Goal: Check status: Check status

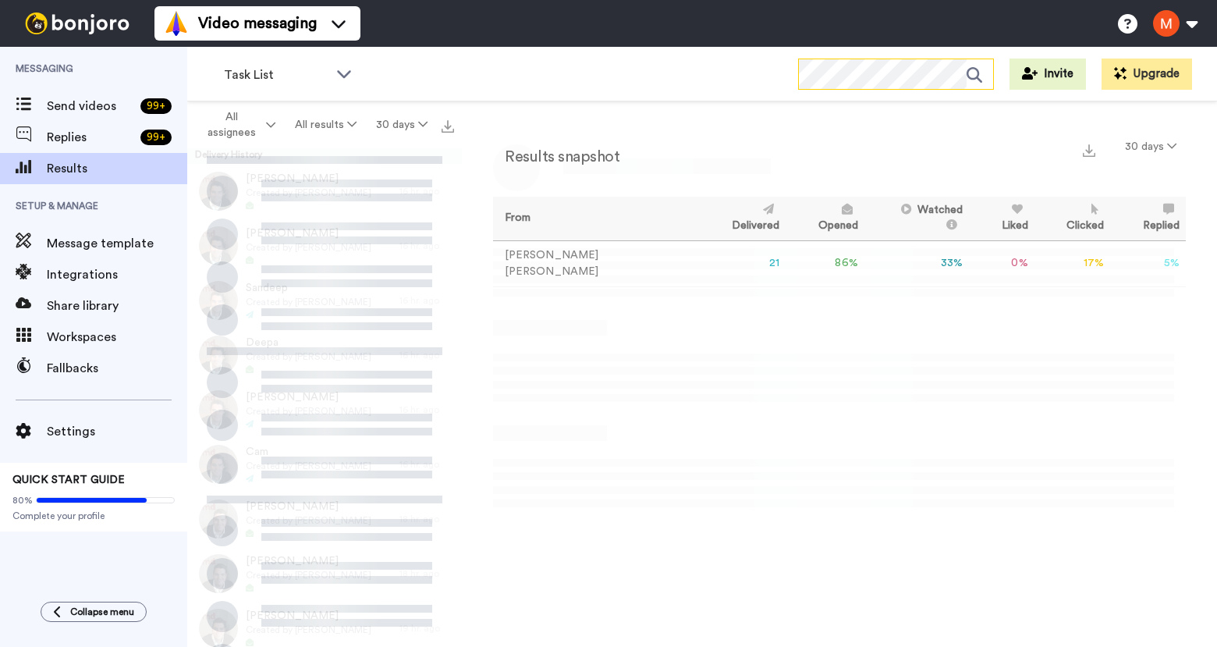
click at [977, 81] on icon at bounding box center [979, 74] width 27 height 31
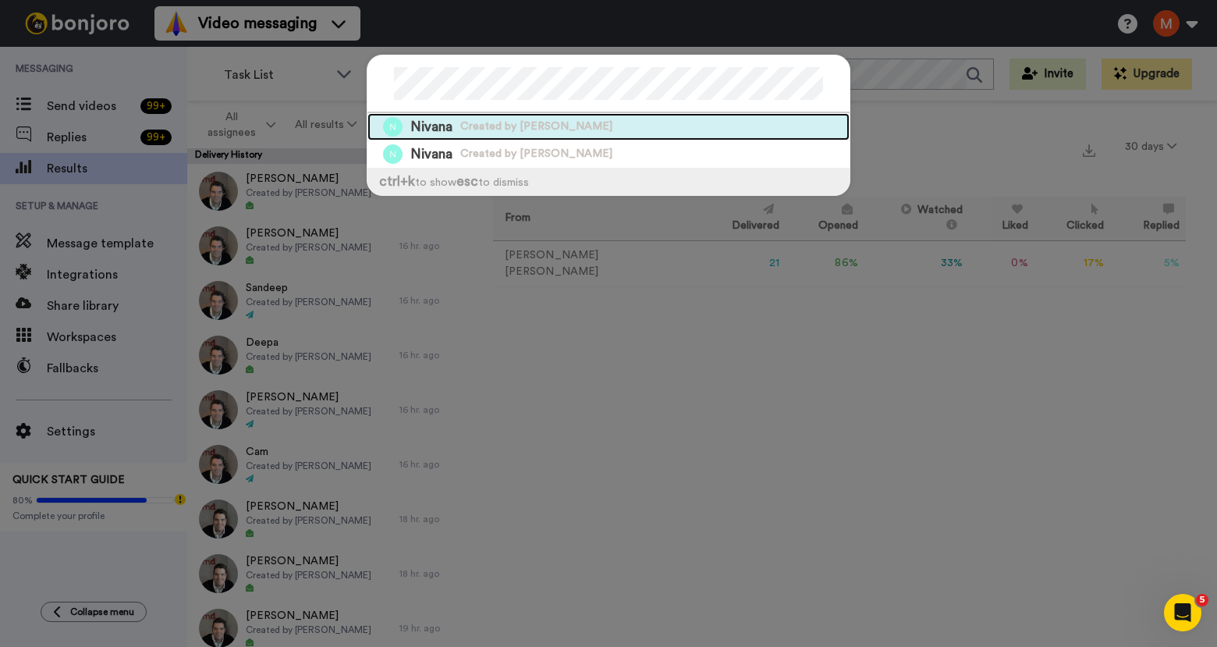
click at [462, 126] on span "Created by Matthew Dawe" at bounding box center [536, 127] width 152 height 16
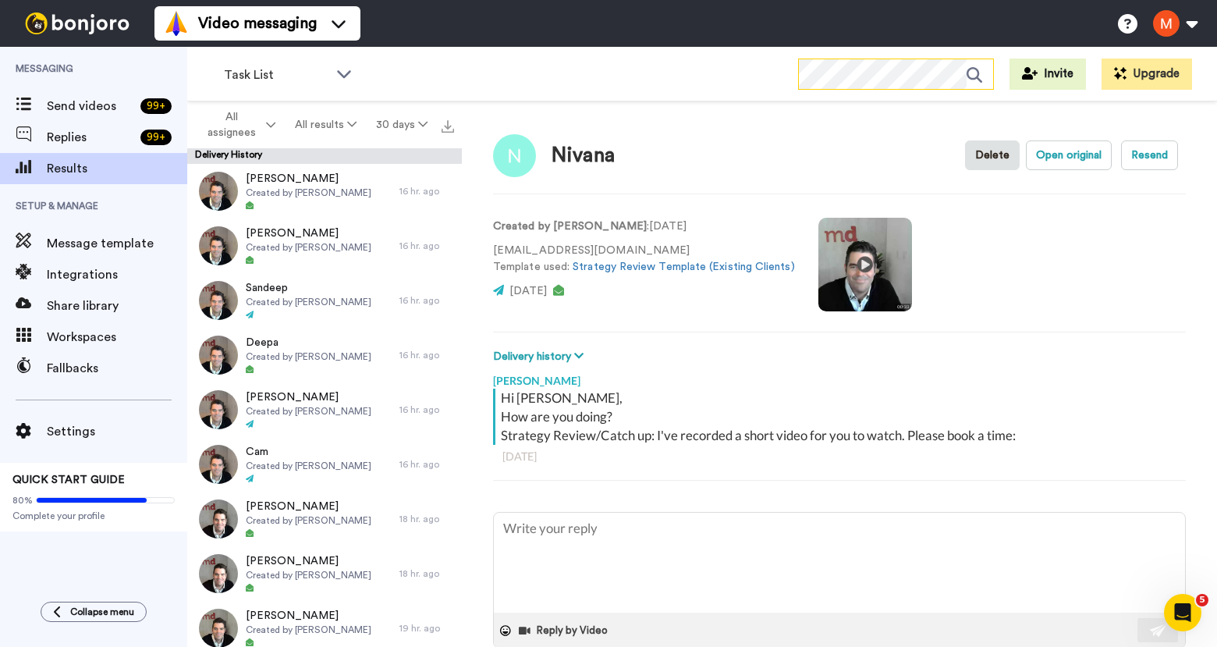
click at [980, 80] on icon at bounding box center [979, 74] width 27 height 31
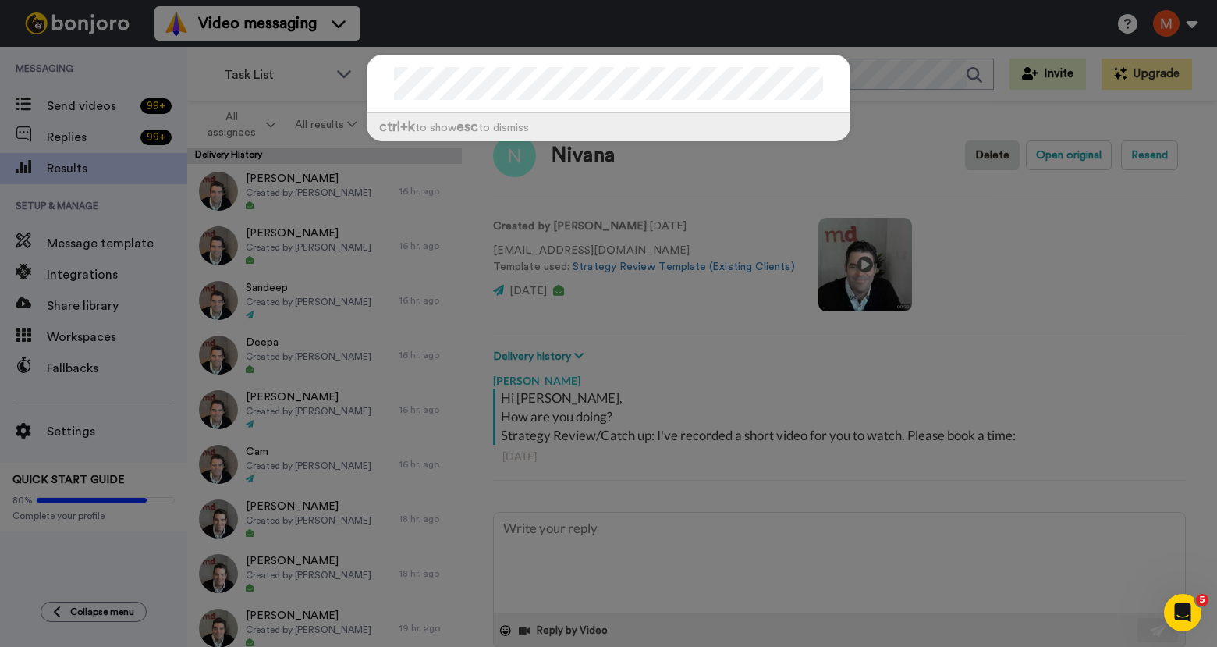
click at [357, 94] on div "ctrl +k to show esc to dismiss" at bounding box center [608, 105] width 515 height 133
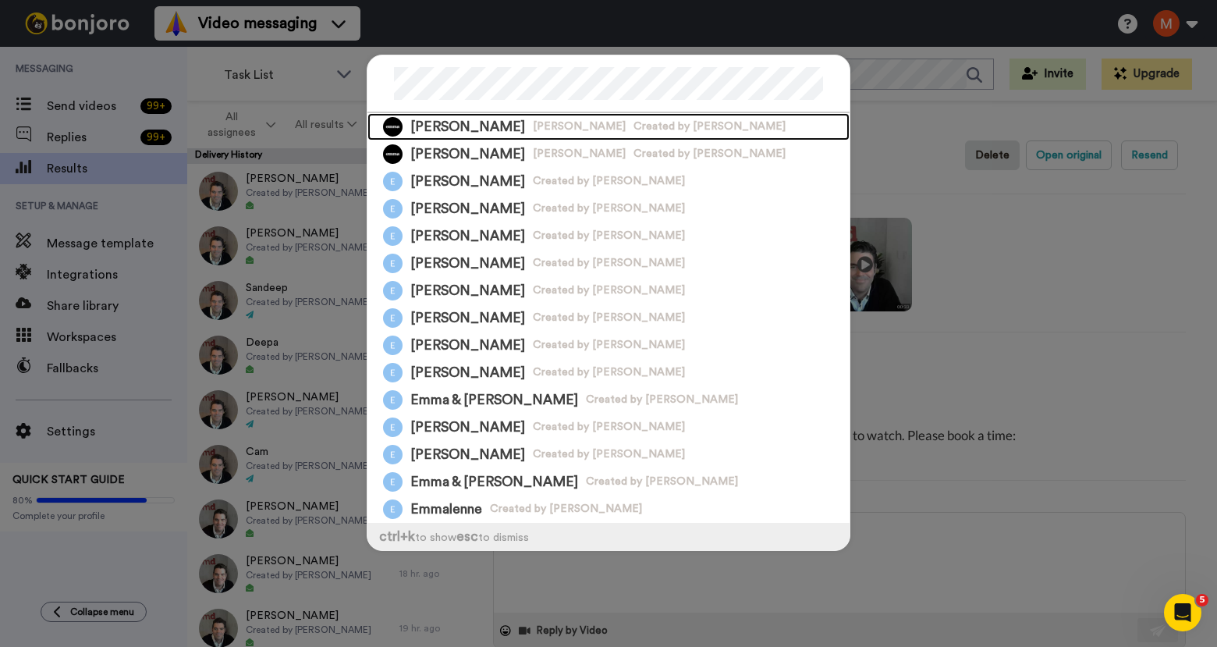
drag, startPoint x: 419, startPoint y: 131, endPoint x: 675, endPoint y: 129, distance: 255.8
click at [420, 130] on span "Emma" at bounding box center [467, 126] width 115 height 19
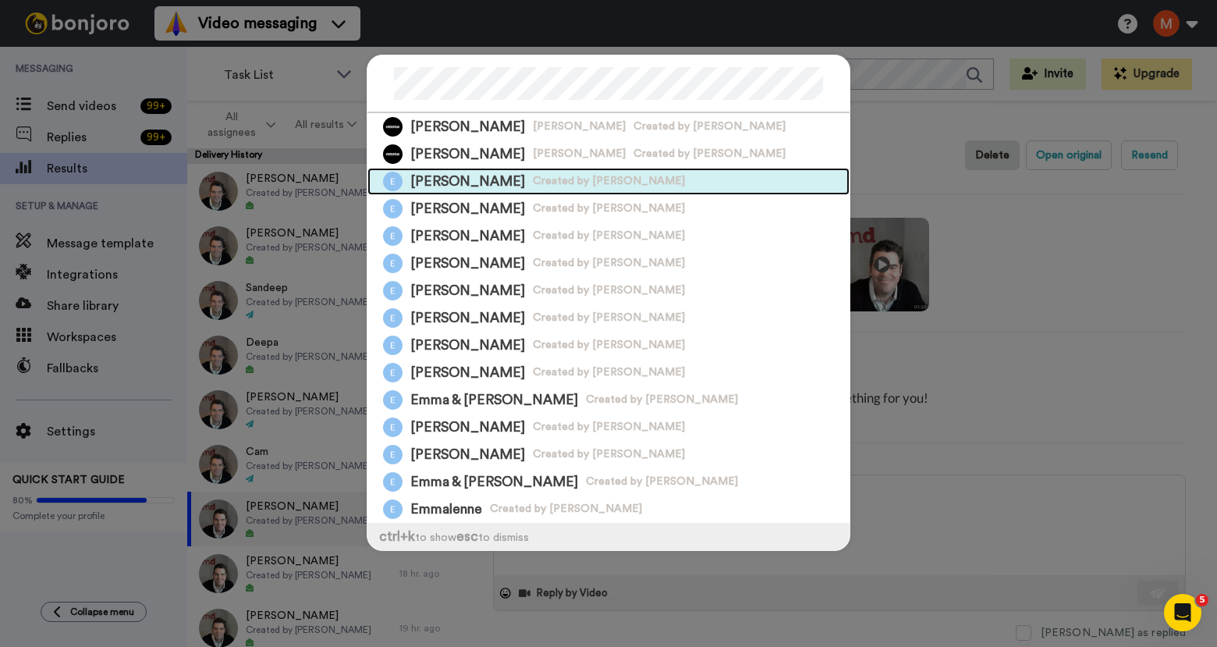
click at [447, 175] on div "Emma Created by Matthew Dawe" at bounding box center [608, 181] width 482 height 27
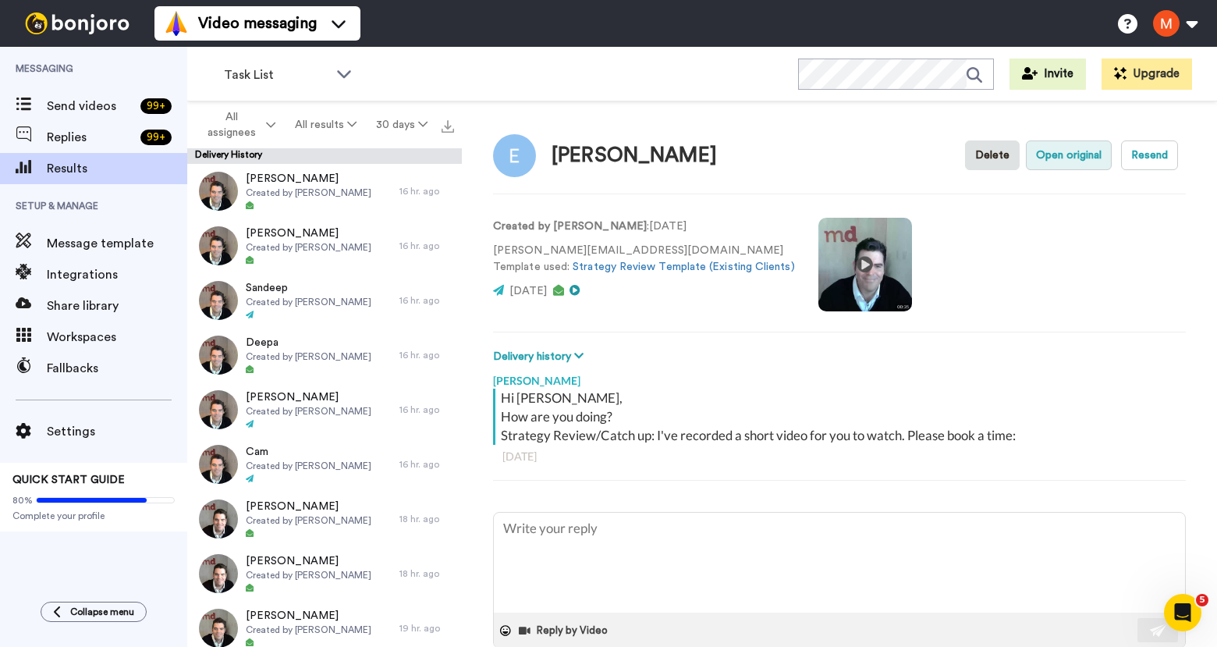
click at [1054, 156] on button "Open original" at bounding box center [1069, 155] width 86 height 30
click at [980, 73] on icon at bounding box center [979, 74] width 27 height 31
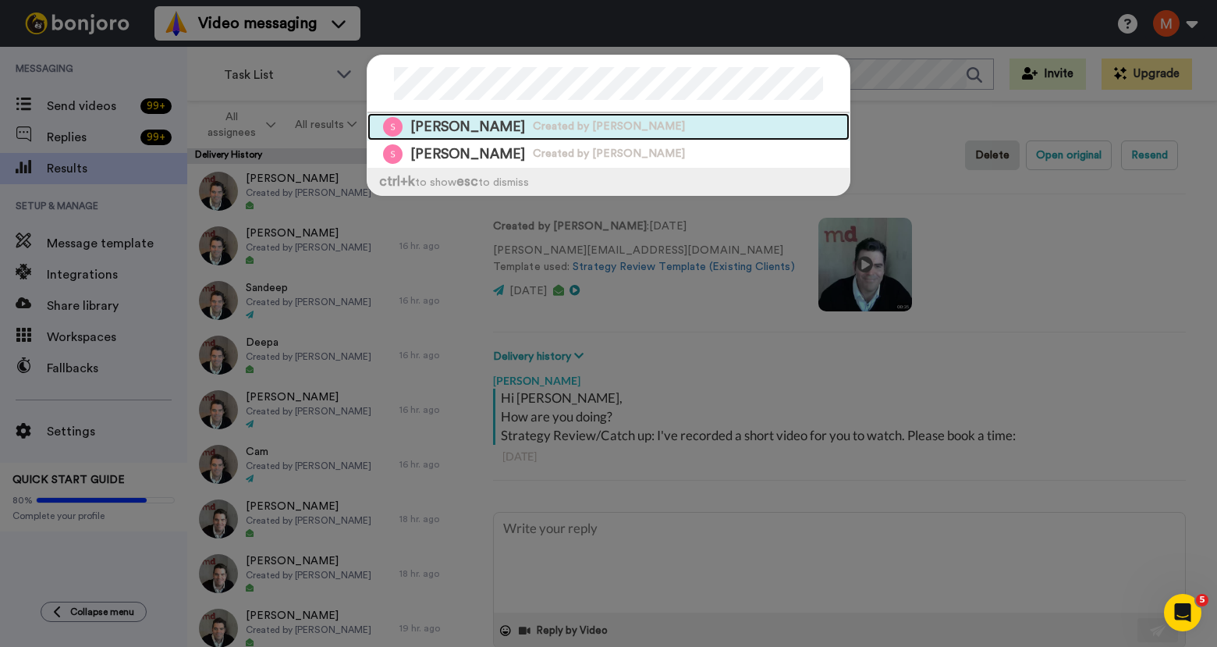
click at [533, 131] on span "Created by Matthew Dawe" at bounding box center [609, 127] width 152 height 16
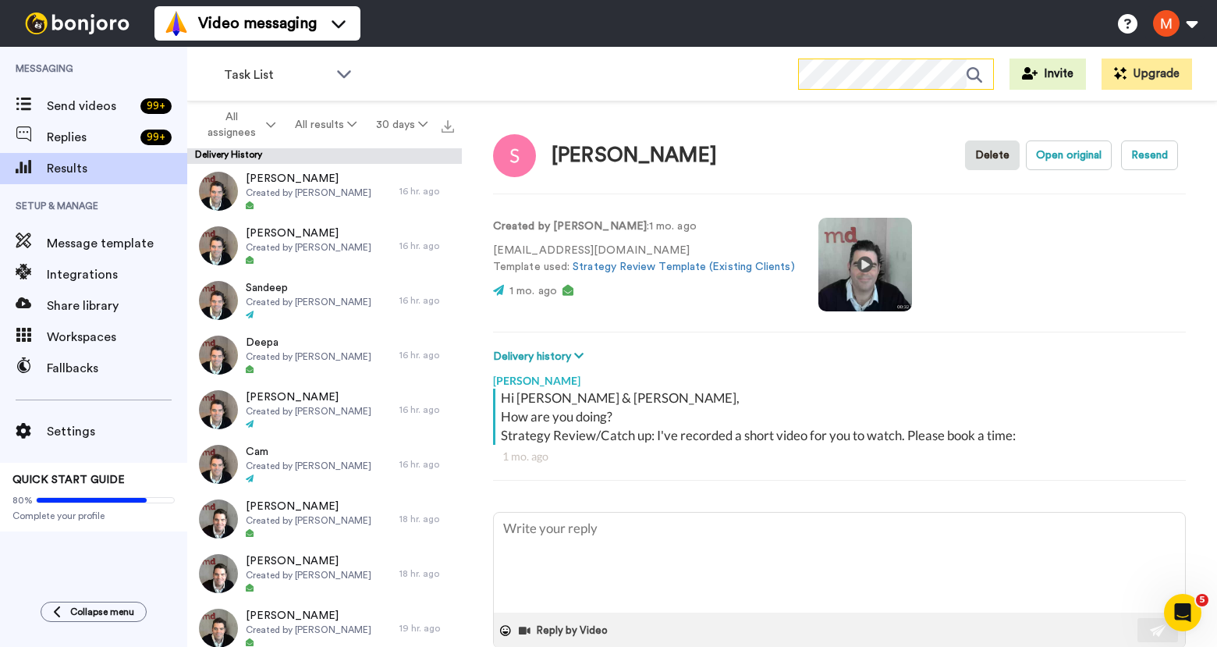
click at [980, 76] on icon at bounding box center [974, 75] width 16 height 16
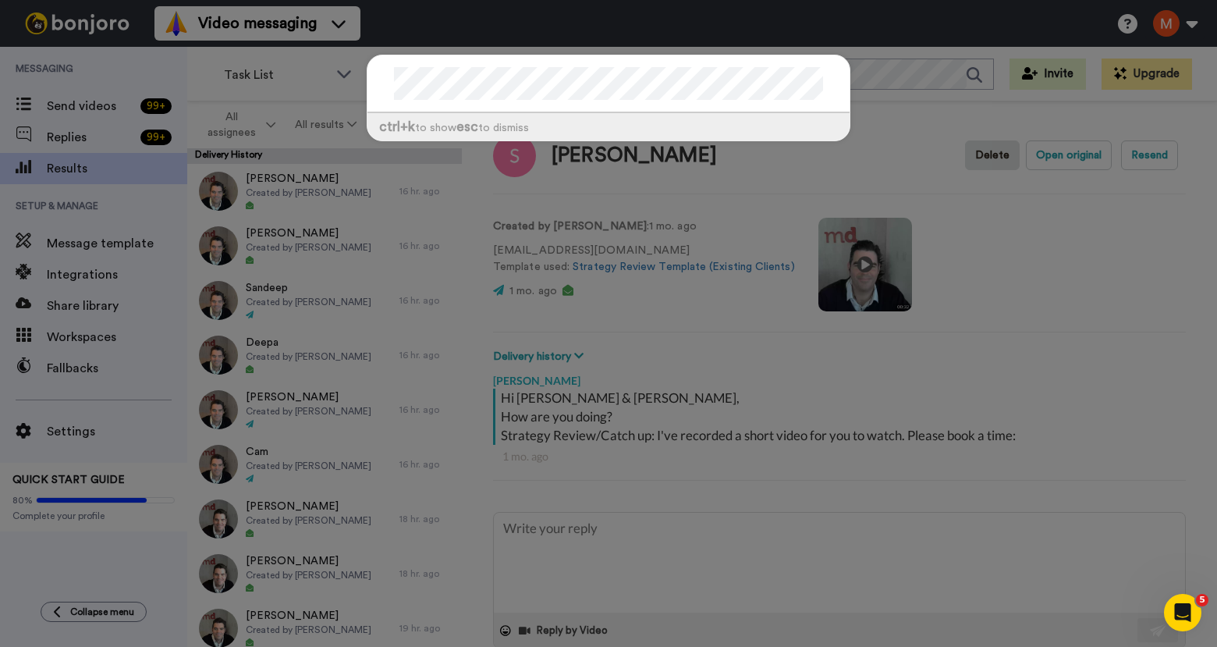
click at [897, 82] on div "ctrl +k to show esc to dismiss" at bounding box center [608, 323] width 1217 height 647
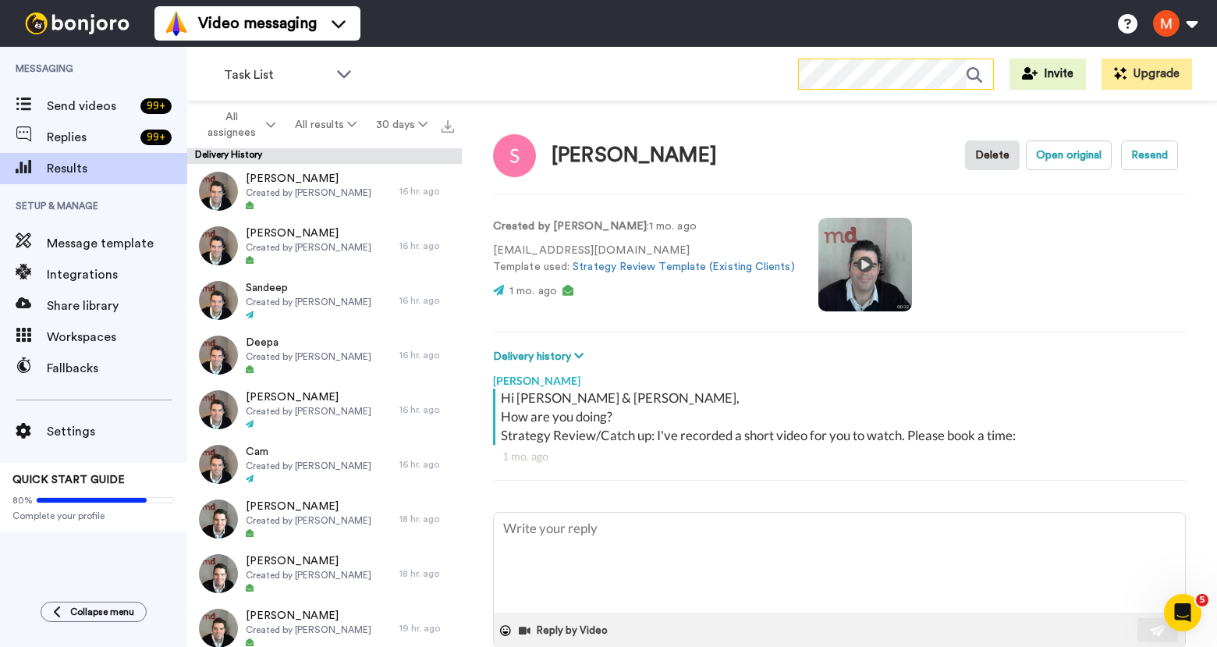
click at [979, 70] on icon at bounding box center [979, 74] width 27 height 31
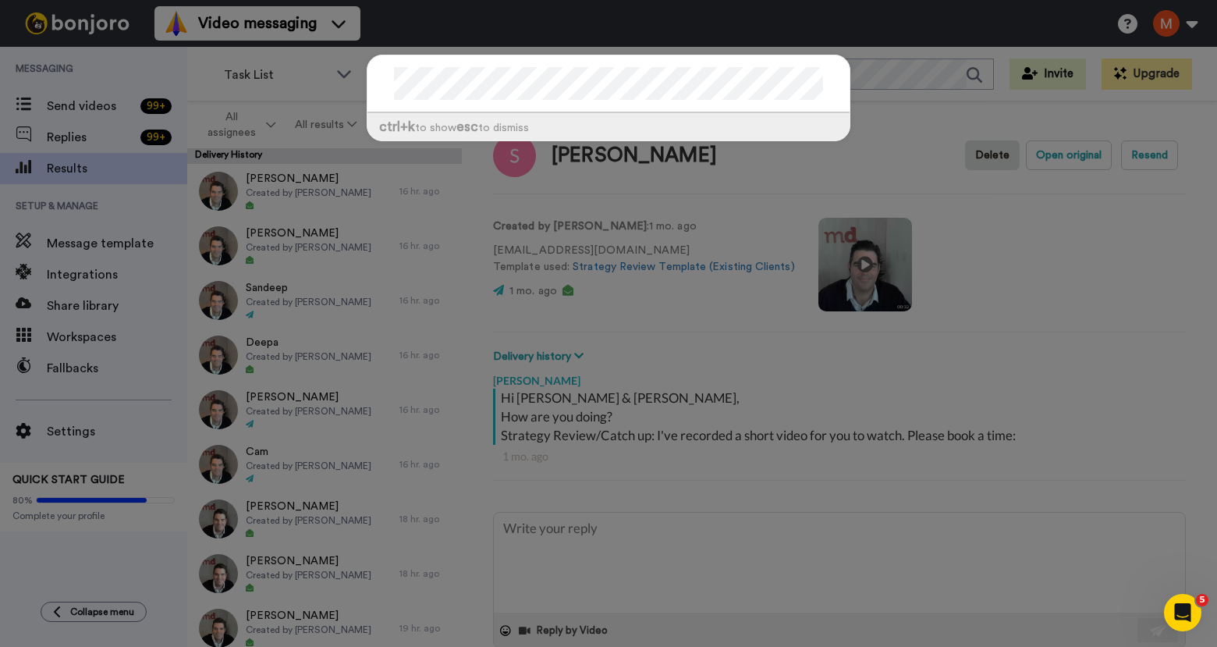
click at [282, 82] on div "ctrl +k to show esc to dismiss" at bounding box center [608, 323] width 1217 height 647
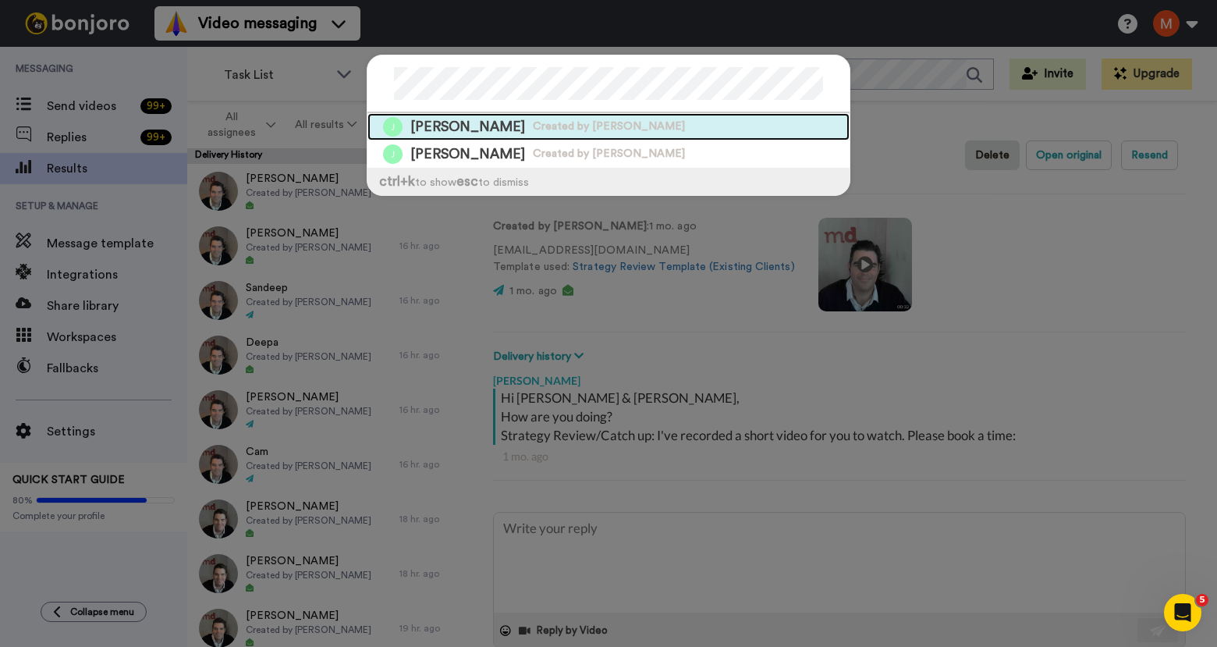
click at [533, 122] on span "Created by Matthew Dawe" at bounding box center [609, 127] width 152 height 16
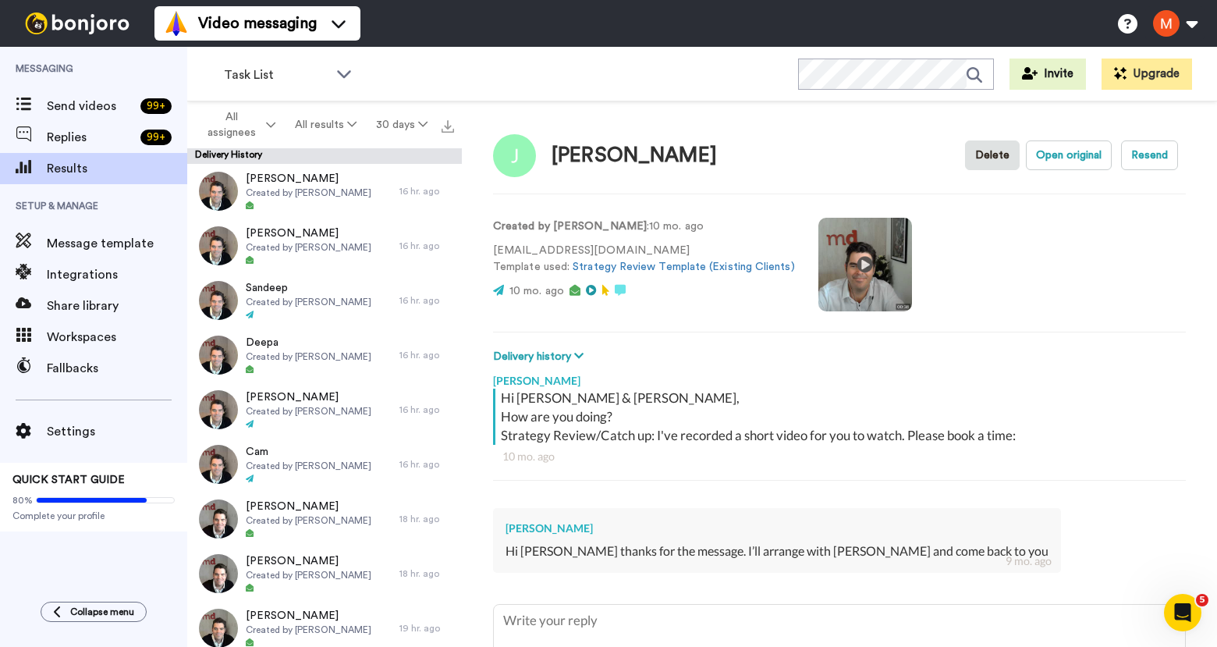
type textarea "x"
